Goal: Entertainment & Leisure: Consume media (video, audio)

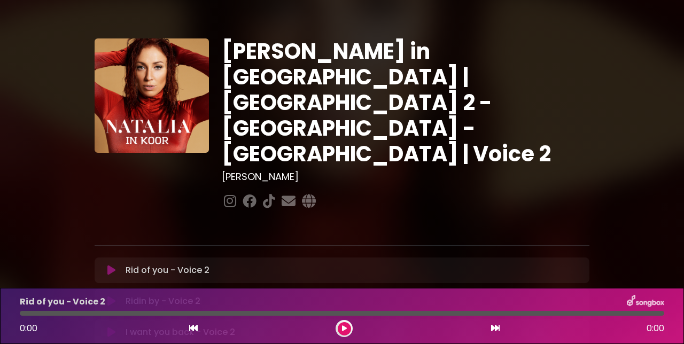
click at [119, 265] on button at bounding box center [111, 270] width 20 height 11
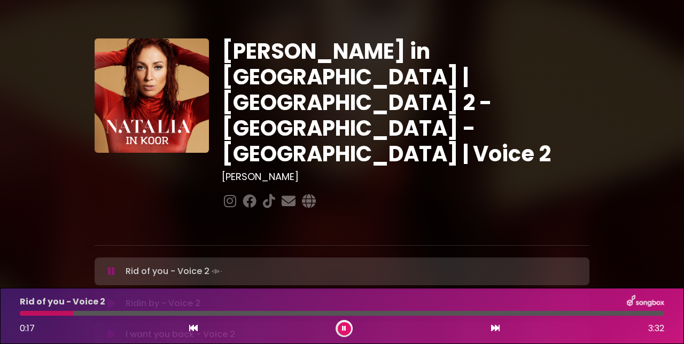
click at [0, 161] on div "[PERSON_NAME] in [GEOGRAPHIC_DATA] | [GEOGRAPHIC_DATA] 2 - [GEOGRAPHIC_DATA] - …" at bounding box center [342, 329] width 684 height 632
click at [346, 335] on button at bounding box center [344, 328] width 13 height 13
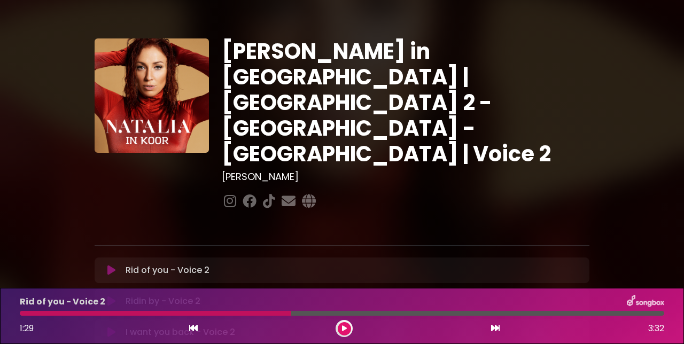
click at [224, 312] on div at bounding box center [156, 313] width 272 height 5
click at [117, 316] on div at bounding box center [156, 313] width 272 height 5
click at [344, 334] on button at bounding box center [344, 328] width 13 height 13
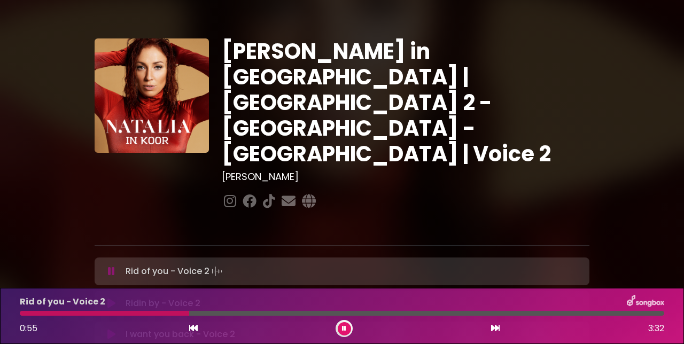
click at [348, 327] on button at bounding box center [344, 328] width 13 height 13
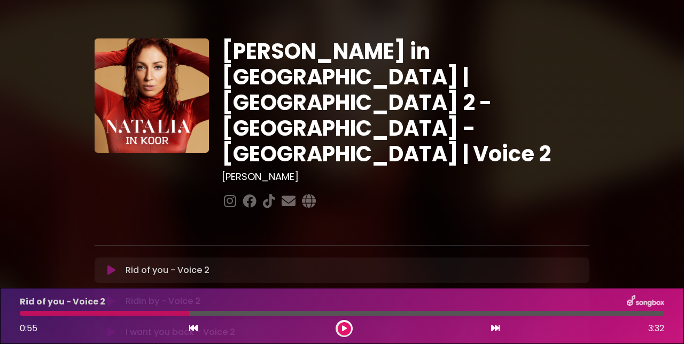
click at [339, 334] on div at bounding box center [344, 328] width 17 height 17
click at [346, 329] on icon at bounding box center [344, 329] width 5 height 6
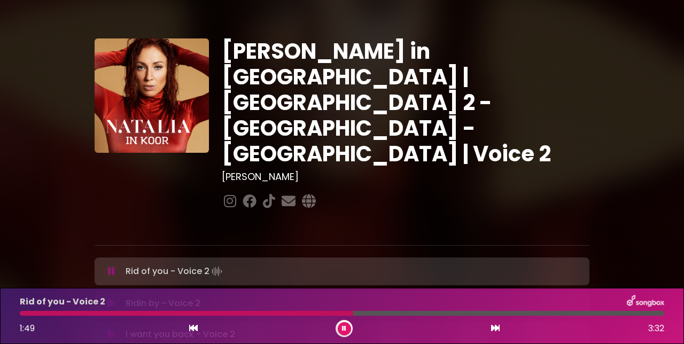
click at [350, 328] on button at bounding box center [344, 328] width 13 height 13
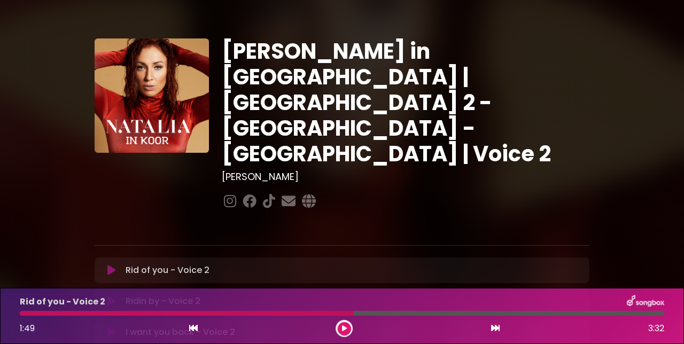
click at [258, 315] on div at bounding box center [187, 313] width 334 height 5
click at [236, 312] on div at bounding box center [187, 313] width 334 height 5
click at [345, 335] on button at bounding box center [344, 328] width 13 height 13
